Goal: Task Accomplishment & Management: Manage account settings

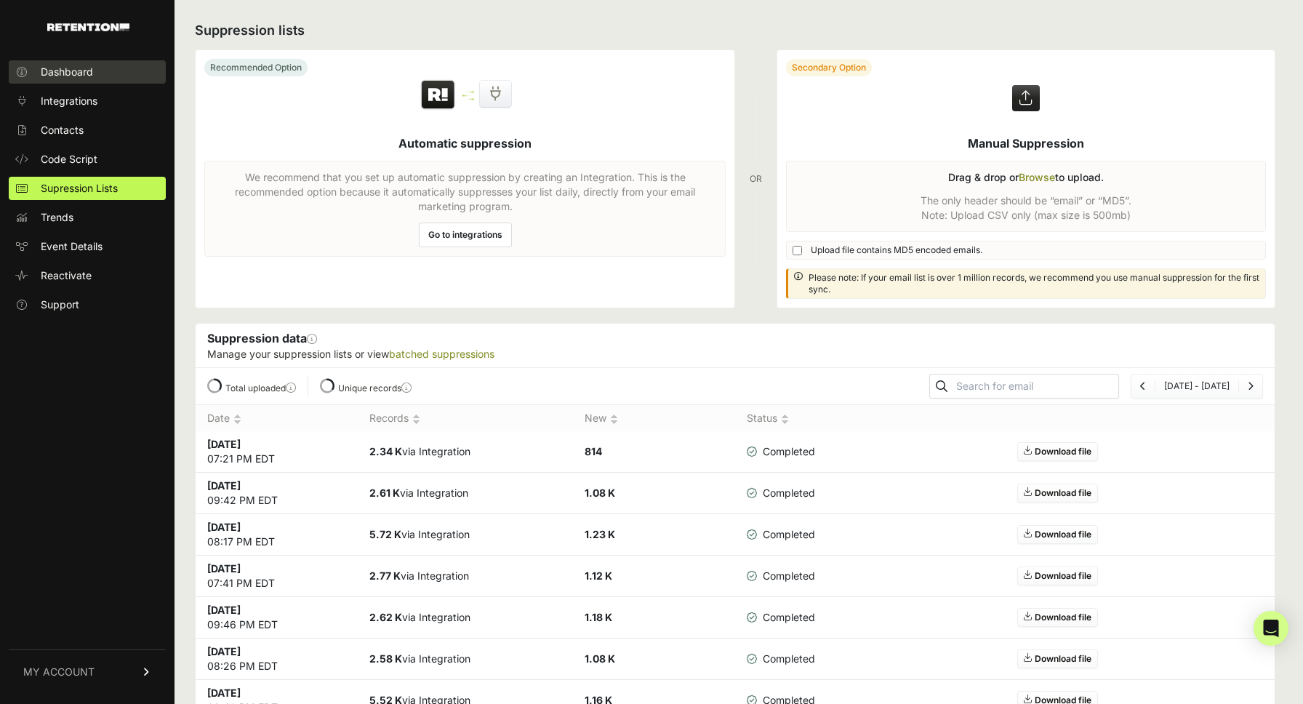
click at [87, 69] on span "Dashboard" at bounding box center [67, 72] width 52 height 15
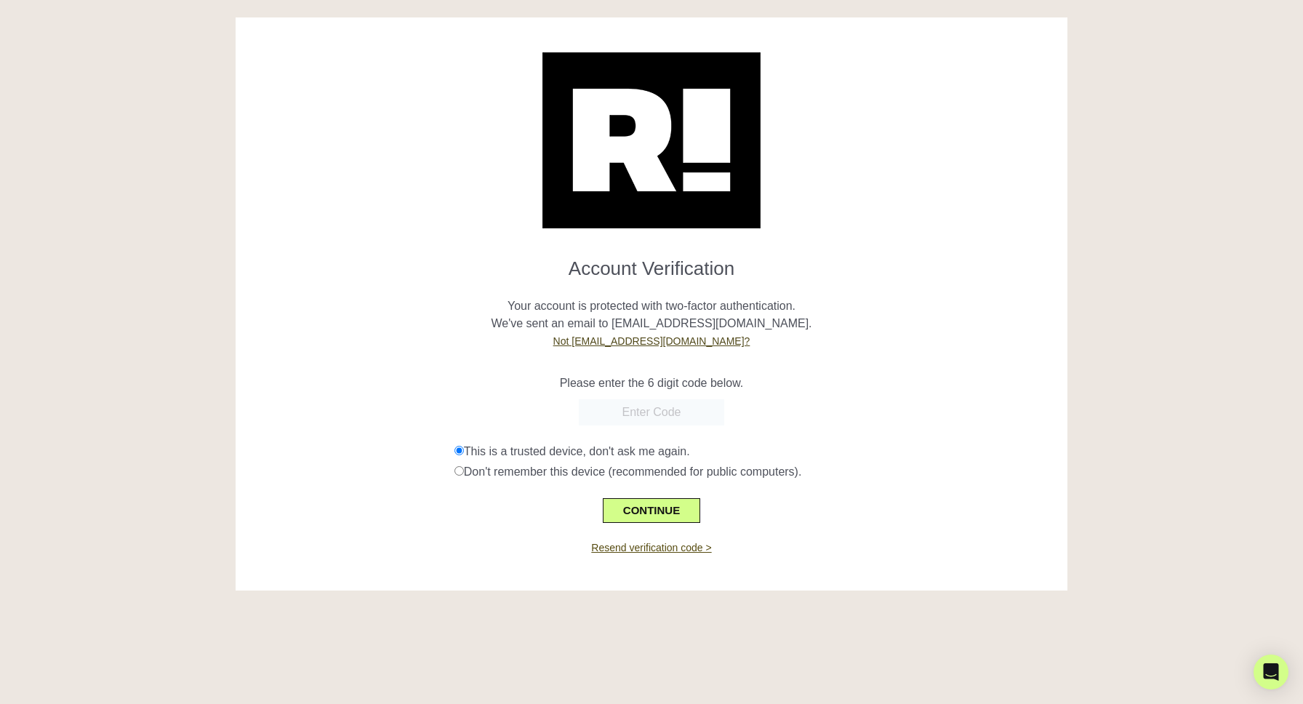
click at [644, 551] on link "Resend verification code >" at bounding box center [651, 548] width 120 height 12
click at [676, 417] on input "text" at bounding box center [651, 412] width 145 height 26
paste input "995070"
type input "995070"
click at [672, 507] on button "CONTINUE" at bounding box center [651, 510] width 97 height 25
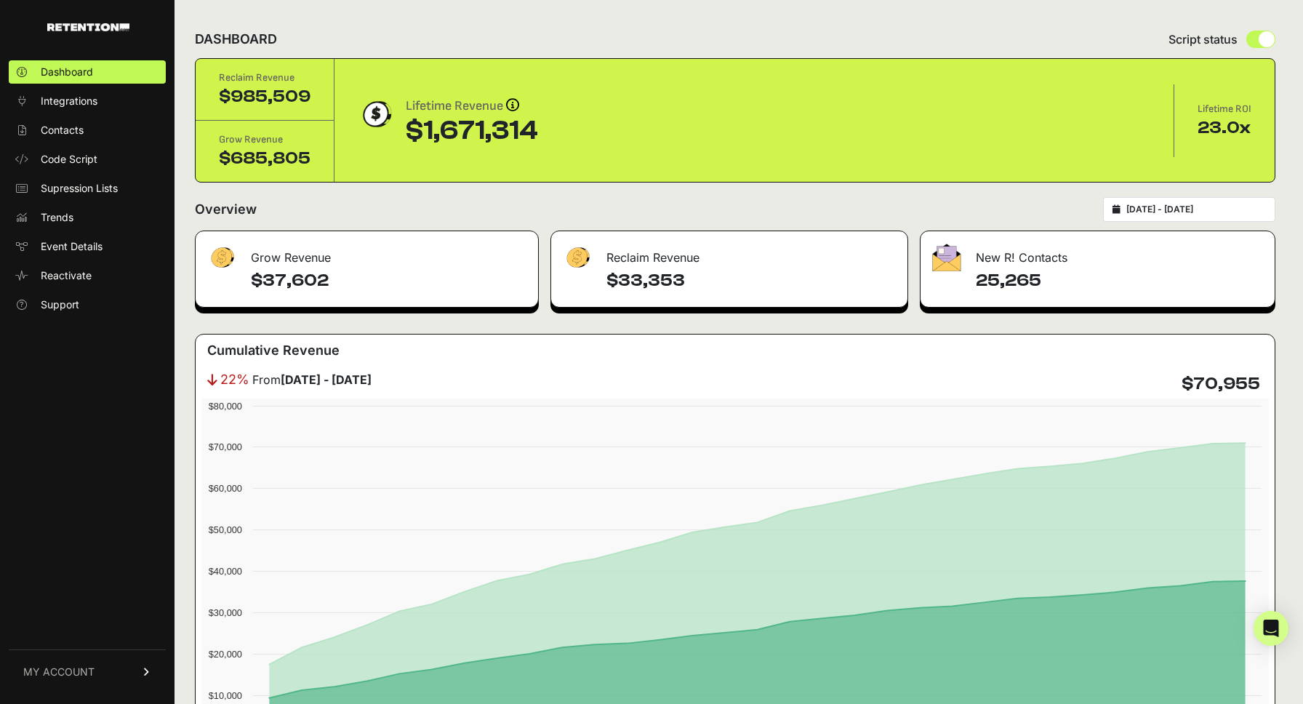
click at [1210, 215] on input "2025-09-13 - 2025-10-13" at bounding box center [1197, 210] width 140 height 12
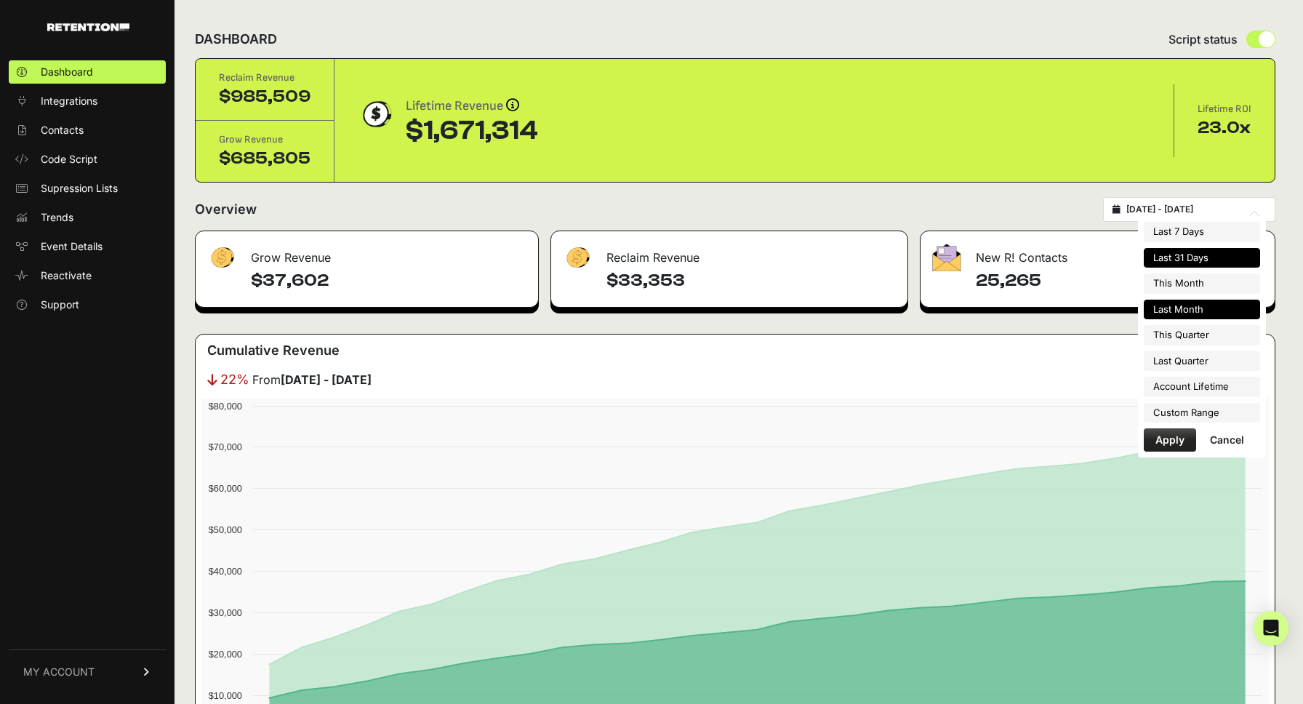
click at [1196, 319] on li "Last Month" at bounding box center [1202, 310] width 116 height 20
type input "2025-09-01 - 2025-09-30"
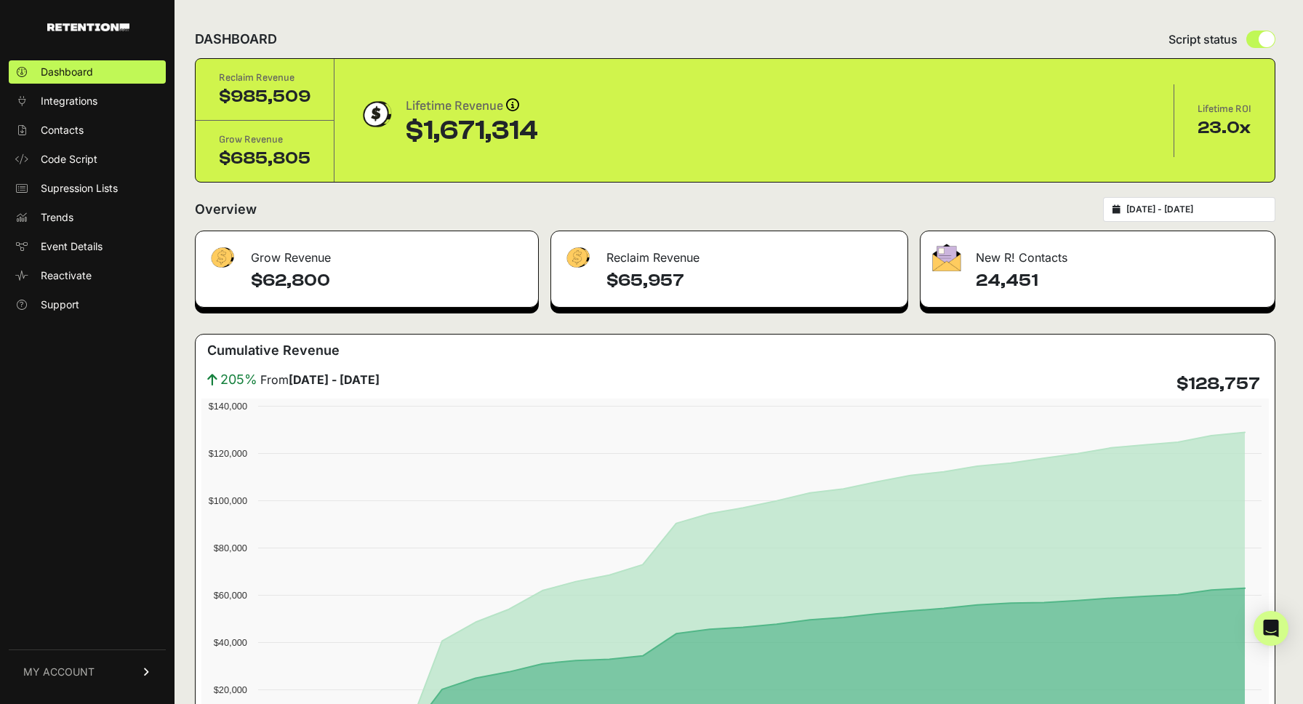
click at [1179, 199] on div "2025-09-01 - 2025-09-30" at bounding box center [1189, 209] width 172 height 25
type input "2025-09-01"
type input "2025-09-30"
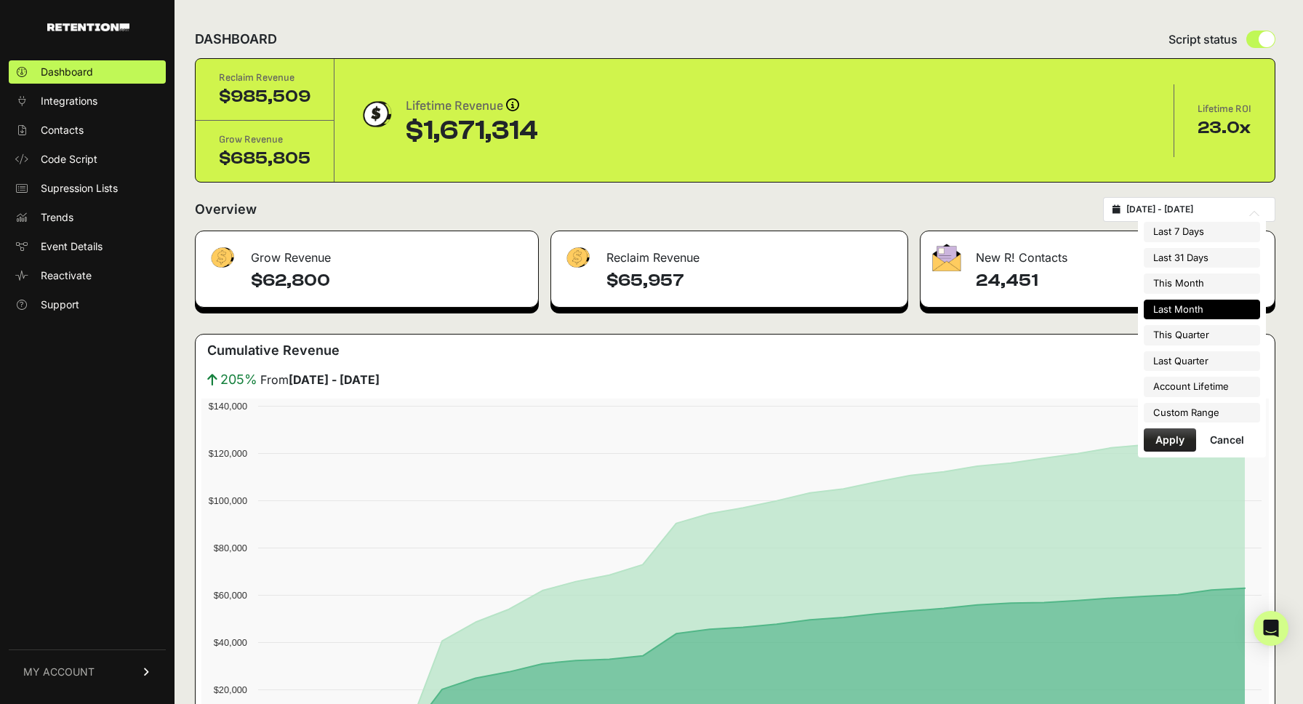
click at [1178, 210] on input "2025-09-01 - 2025-09-30" at bounding box center [1197, 210] width 140 height 12
type input "[DATE]"
type input "2025-09-01"
type input "2025-09-30"
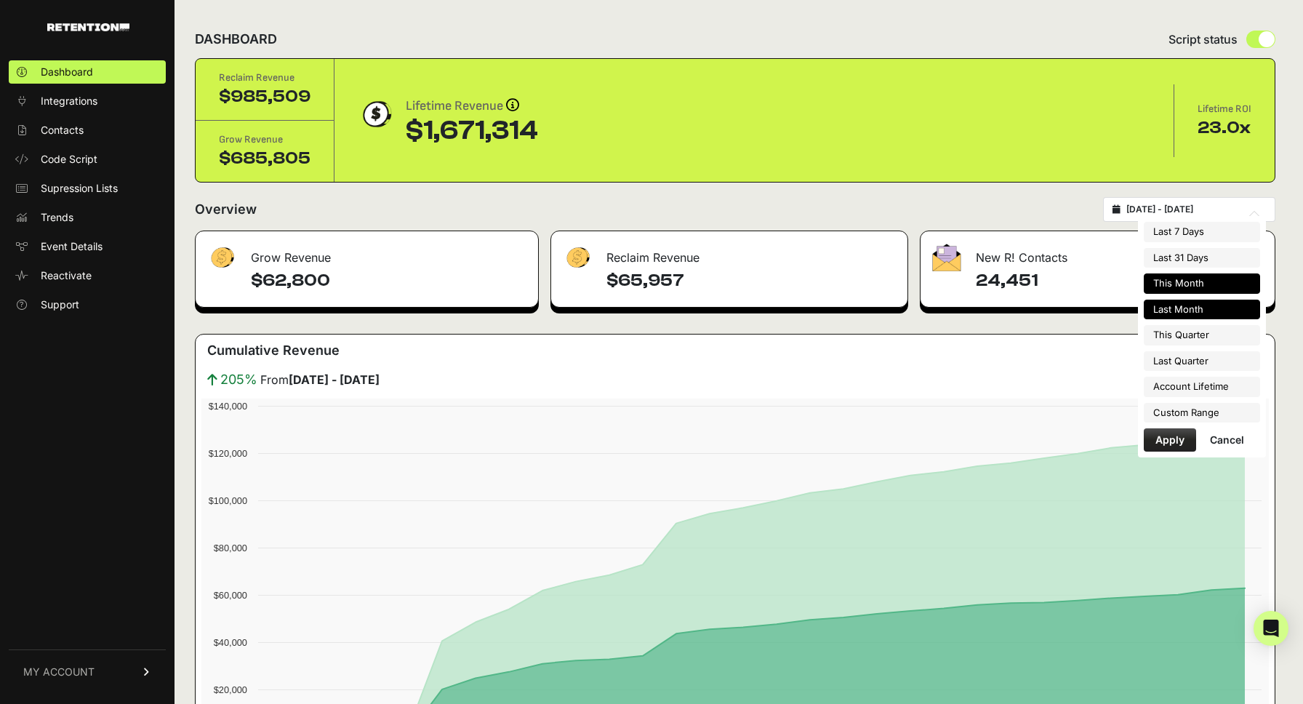
type input "2025-09-13"
type input "2025-10-13"
type input "2025-09-01"
type input "2025-09-30"
type input "2025-10-01"
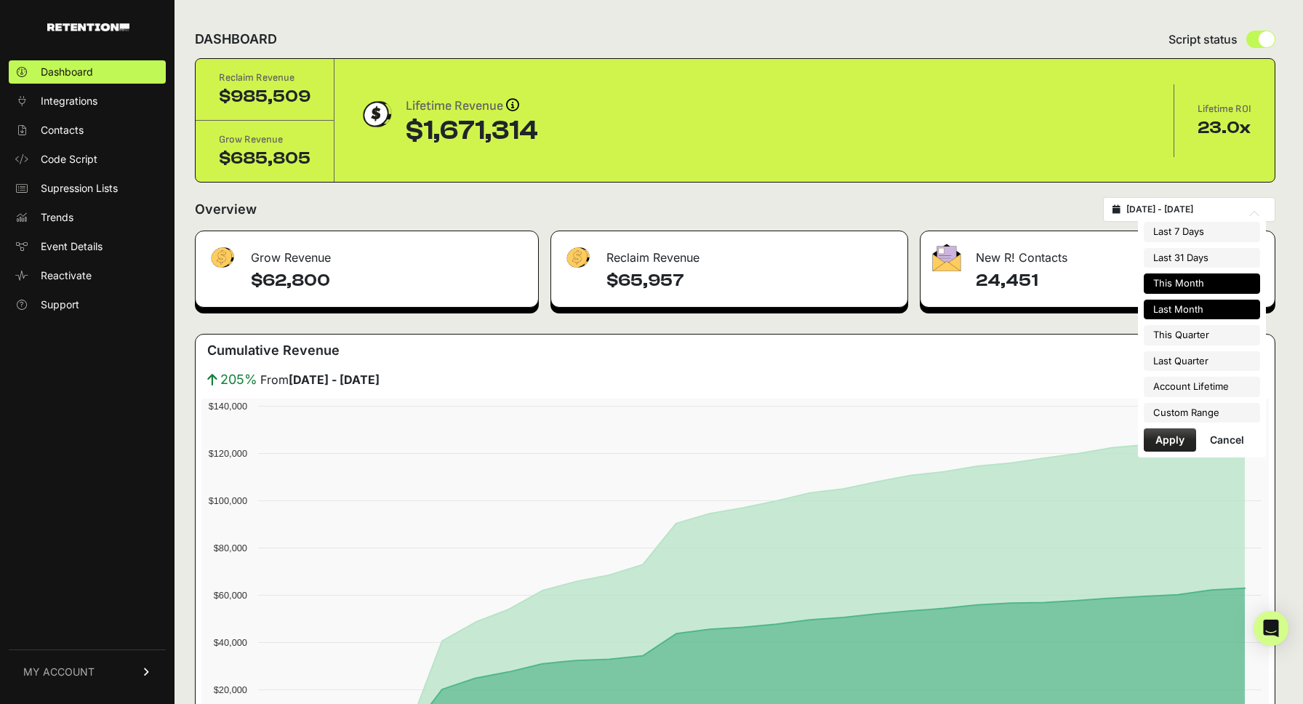
type input "2025-10-31"
type input "2025-09-01"
type input "2025-09-30"
type input "2023-01-04"
type input "2025-10-13"
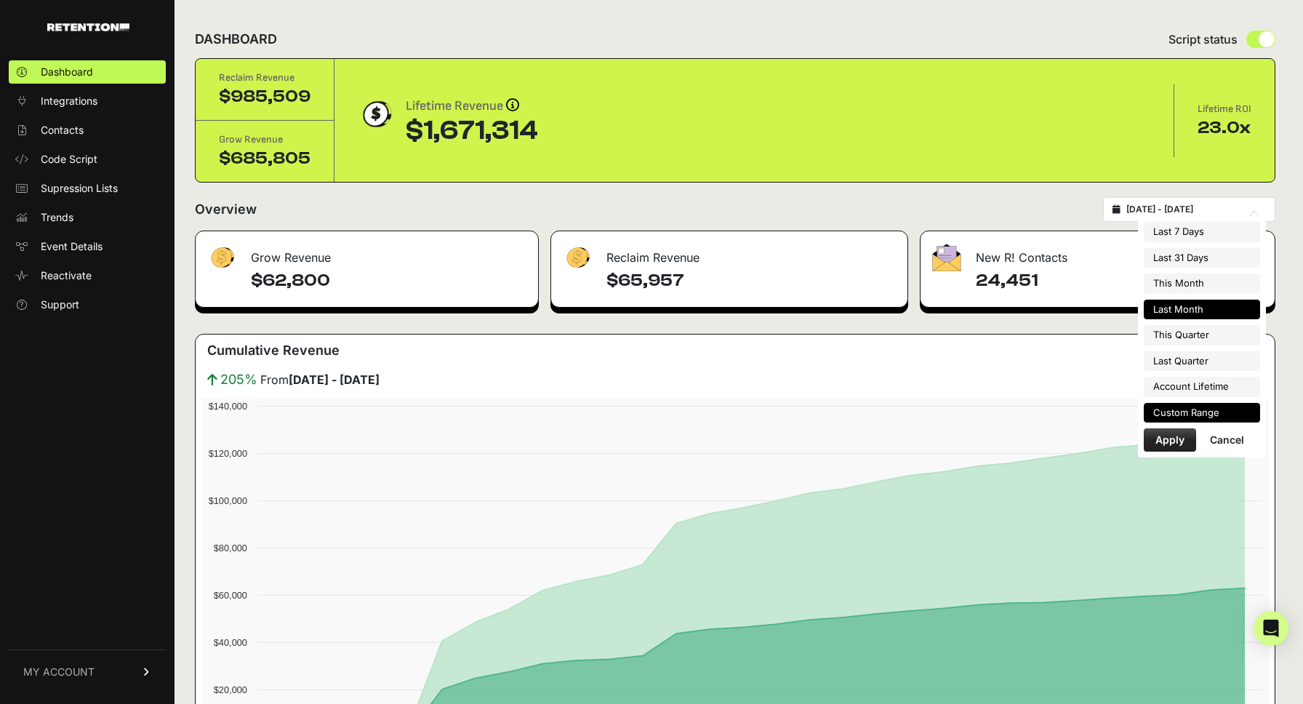
type input "2025-09-01"
type input "2025-09-30"
click at [1179, 412] on li "Custom Range" at bounding box center [1202, 413] width 116 height 20
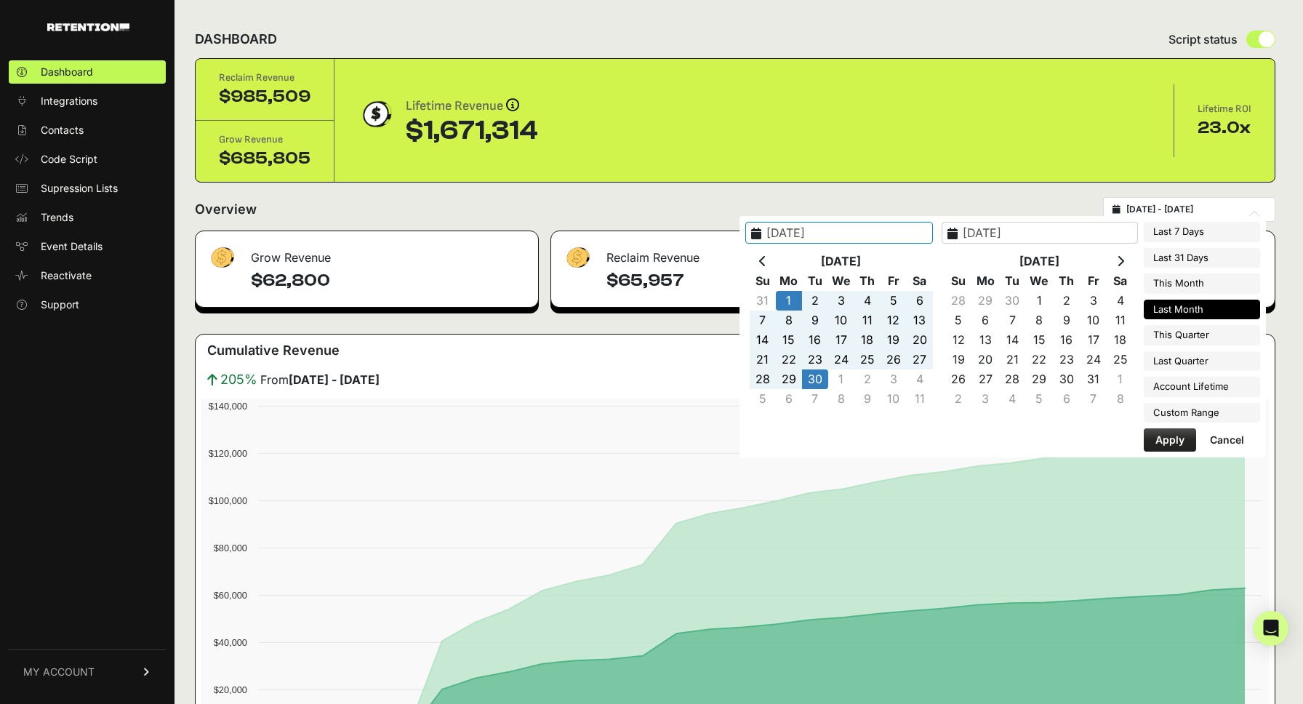
type input "2023-01-04"
type input "2025-10-13"
type input "2025-07-01"
type input "2025-09-30"
click at [776, 252] on th at bounding box center [763, 262] width 26 height 20
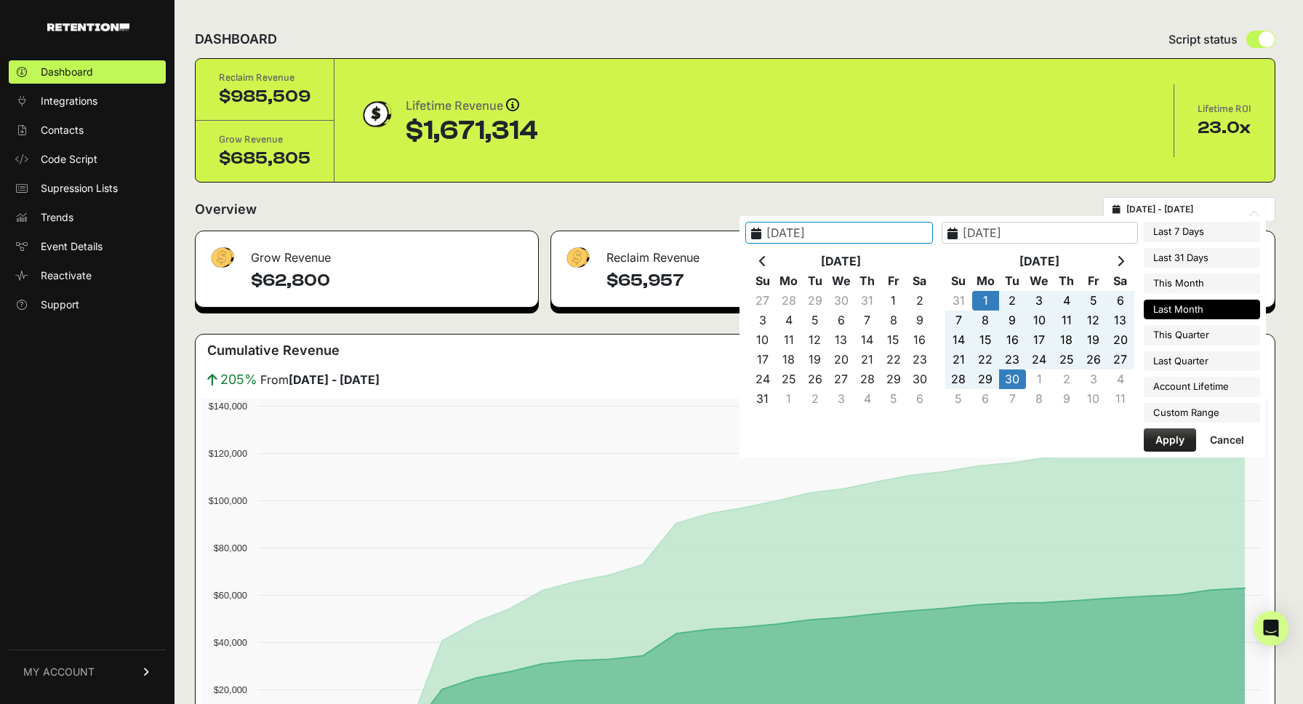
click at [776, 252] on th at bounding box center [763, 262] width 26 height 20
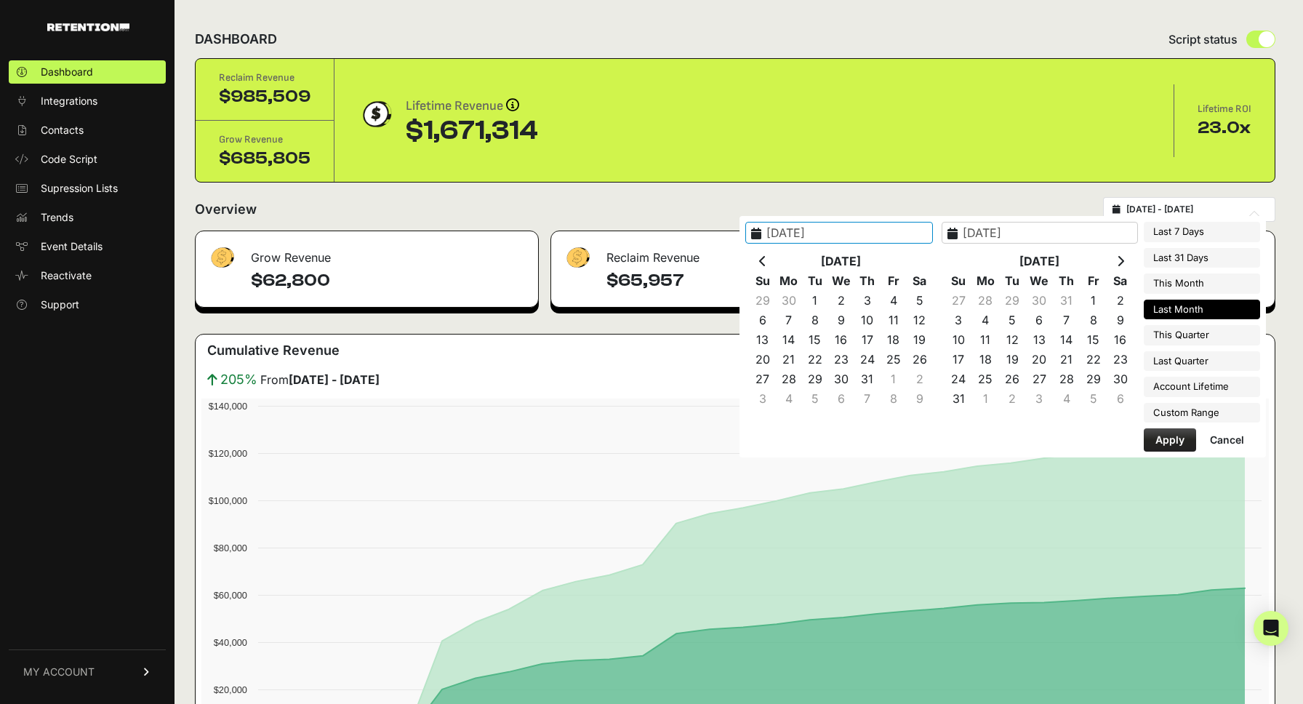
click at [776, 252] on th at bounding box center [763, 262] width 26 height 20
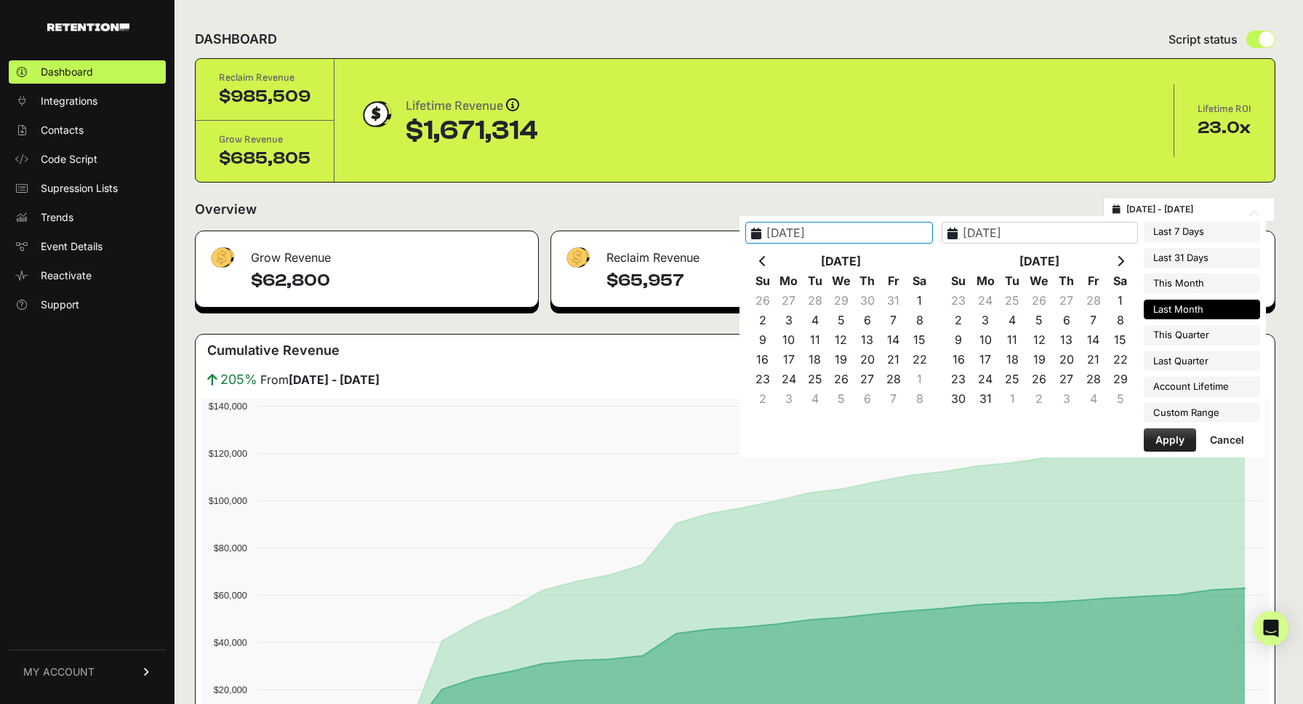
click at [776, 252] on th at bounding box center [763, 262] width 26 height 20
type input "2024-11-01"
type input "2024-11-30"
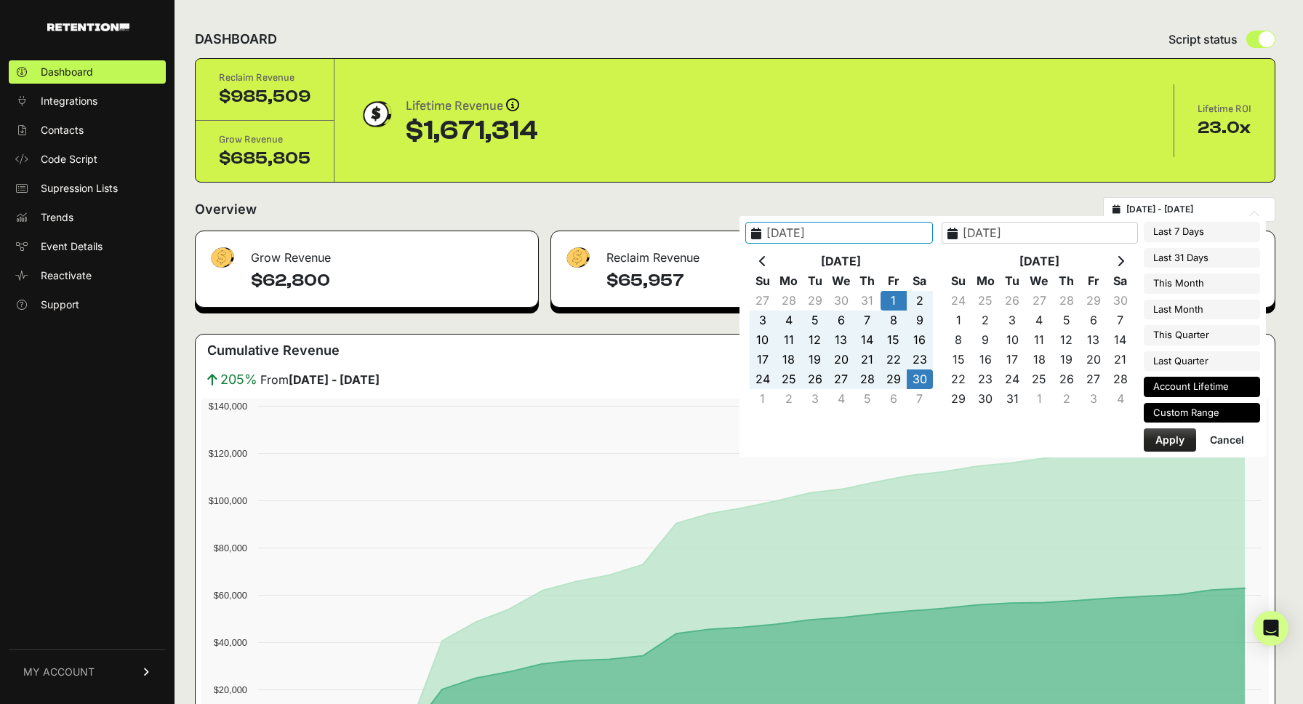
type input "2023-01-04"
type input "2025-10-13"
type input "2024-11-01"
type input "2024-11-30"
click at [1175, 441] on button "Apply" at bounding box center [1170, 439] width 52 height 23
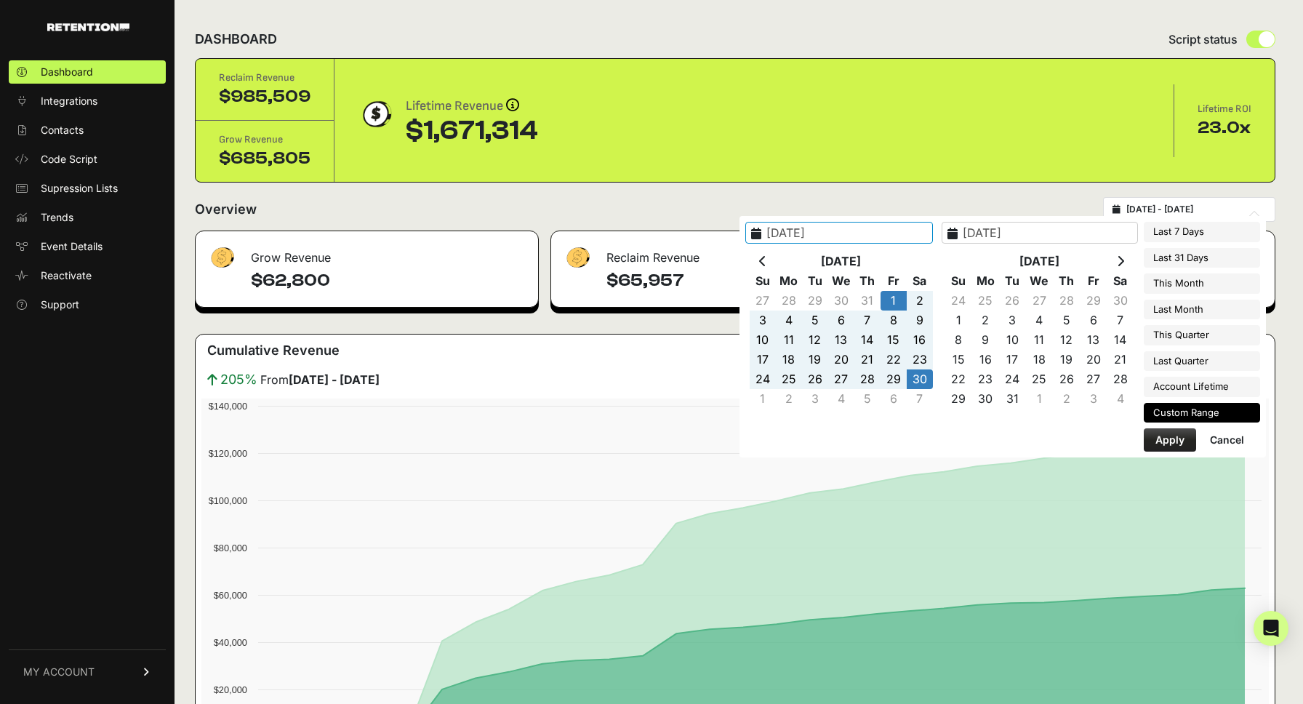
type input "2024-11-01 - 2024-11-30"
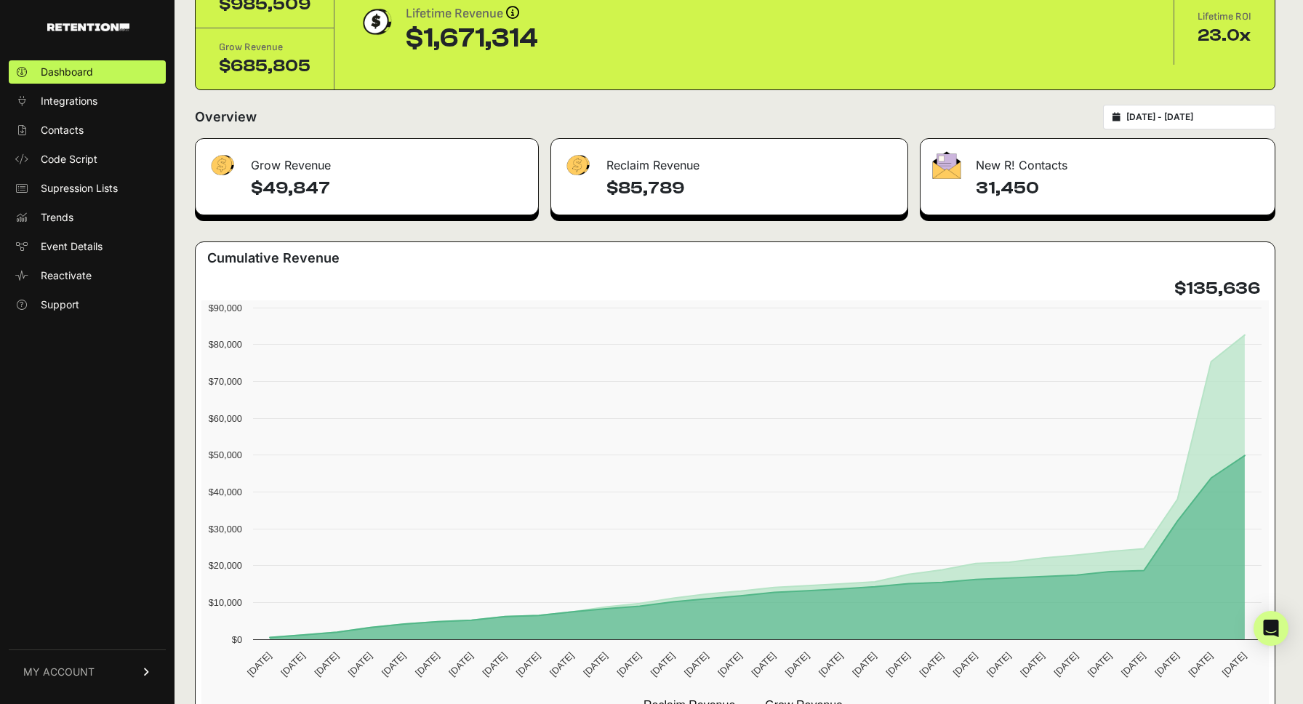
scroll to position [35, 0]
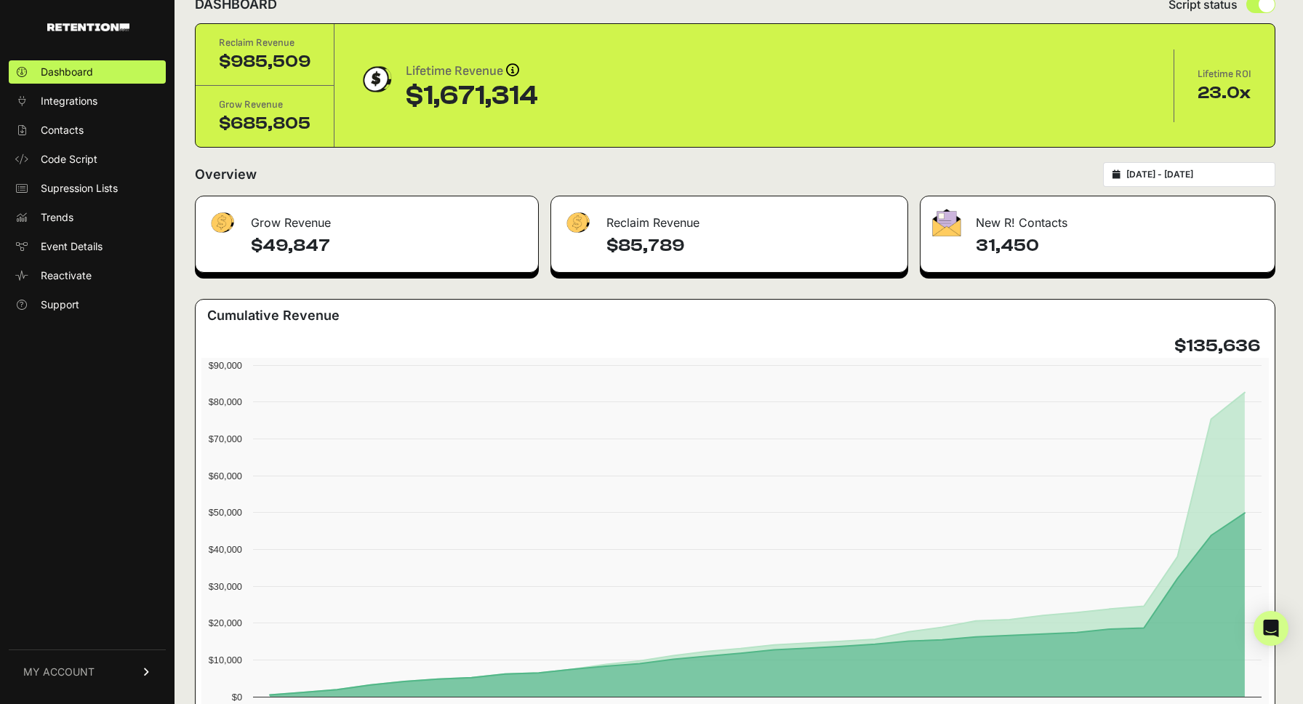
type input "[DATE]"
type input "2024-11-30"
click at [1205, 169] on input "2024-11-01 - 2024-11-30" at bounding box center [1197, 175] width 140 height 12
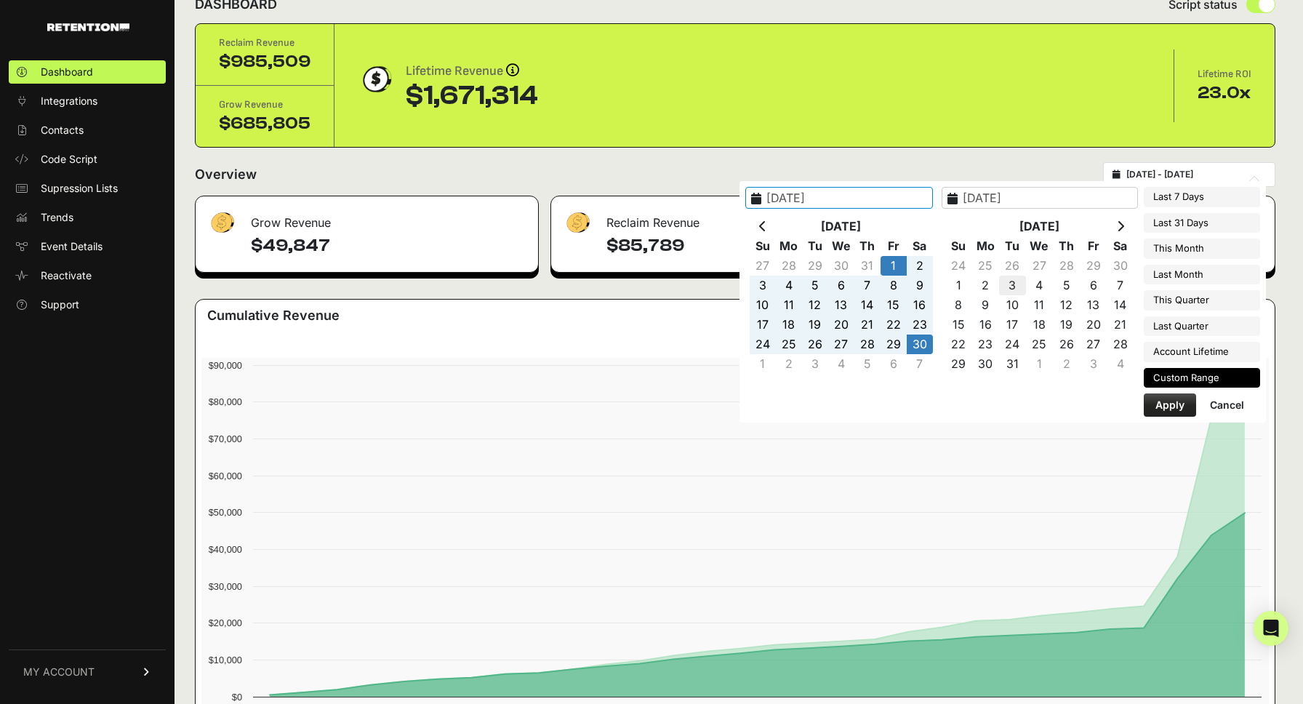
type input "2025-10-07"
type input "2025-10-13"
type input "2024-11-01"
type input "2024-11-30"
click at [767, 227] on icon at bounding box center [762, 226] width 7 height 12
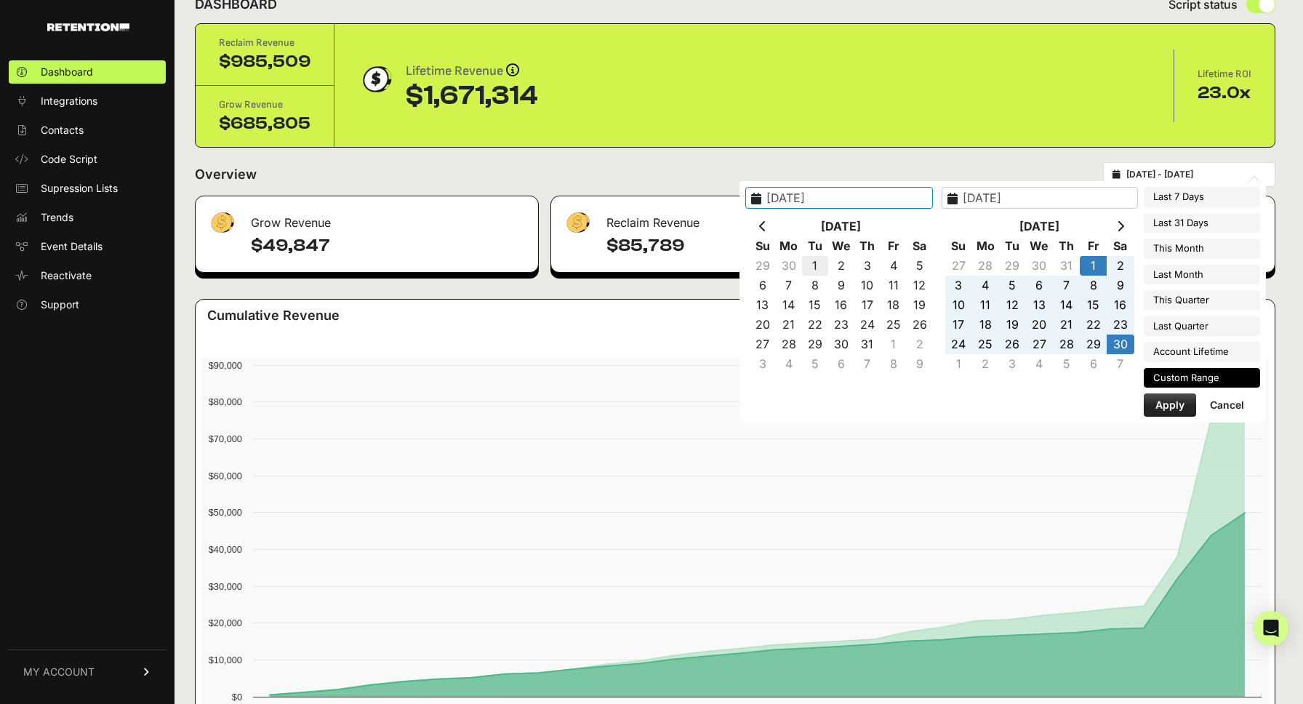
type input "2024-10-01"
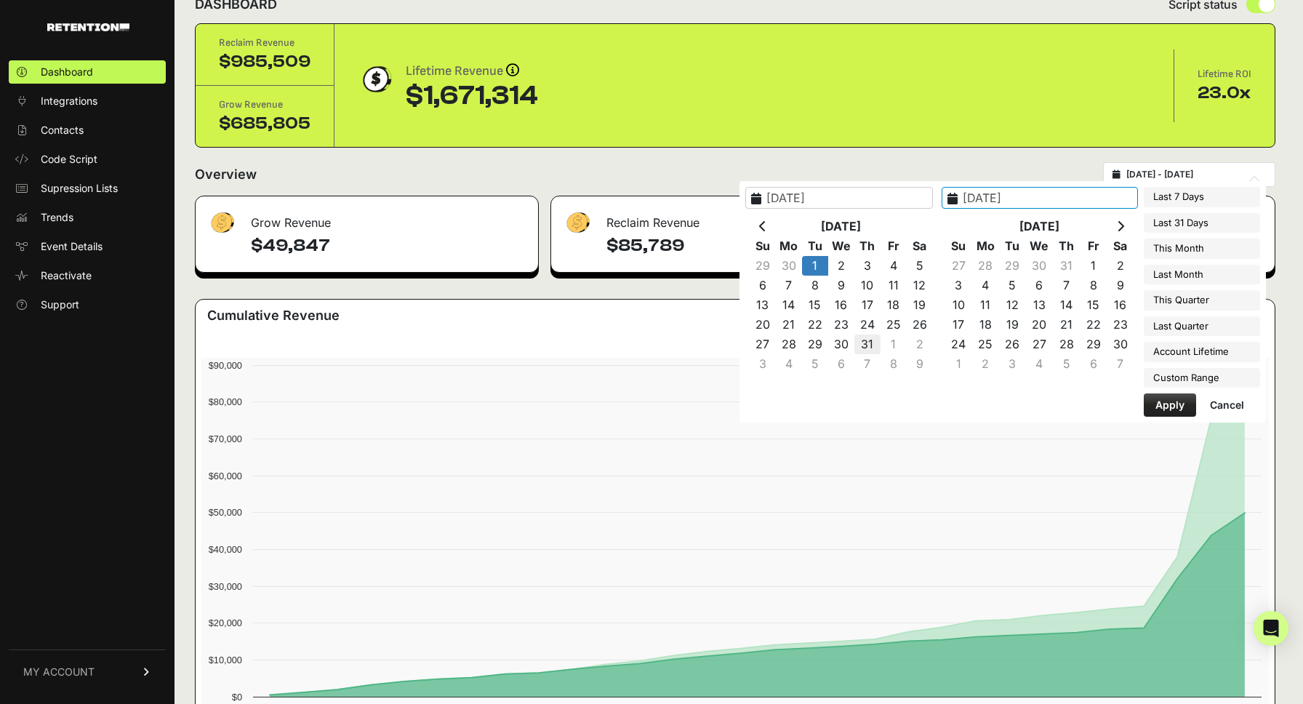
type input "2024-10-31"
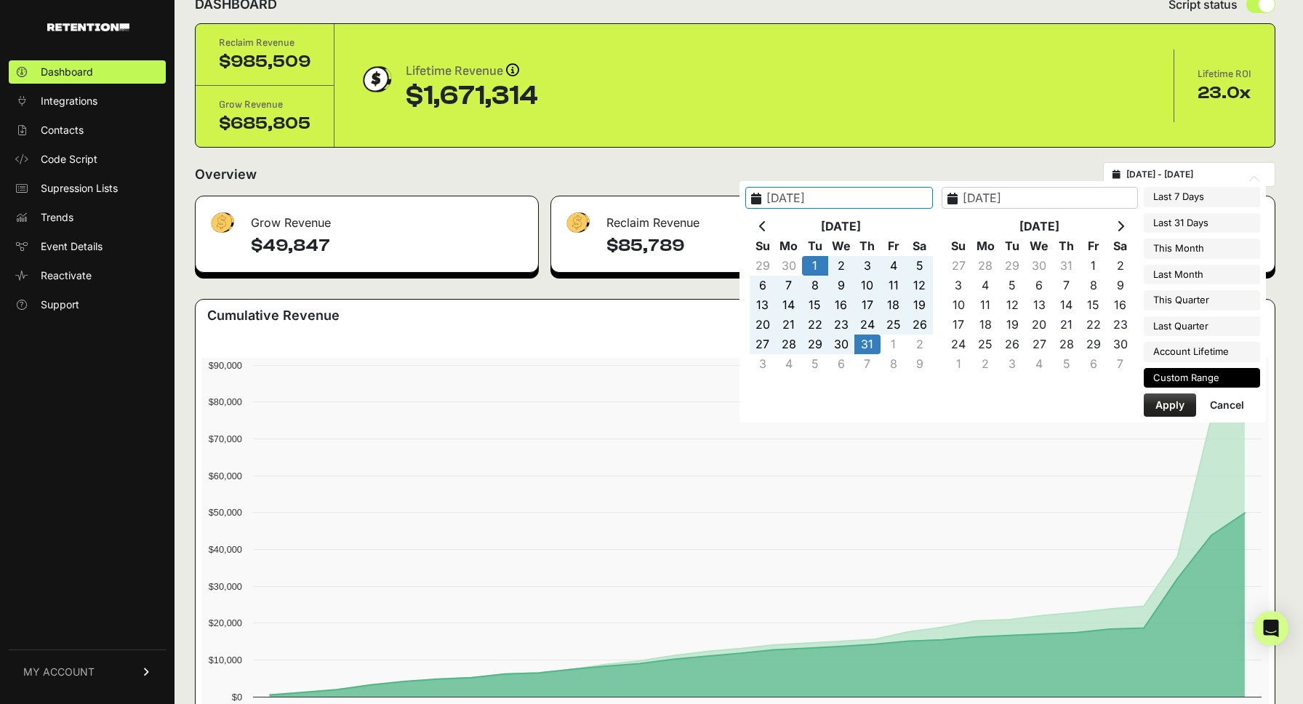
type input "2024-10-01"
click at [1155, 404] on button "Apply" at bounding box center [1170, 405] width 52 height 23
type input "2024-10-01 - 2024-10-31"
